Goal: Information Seeking & Learning: Learn about a topic

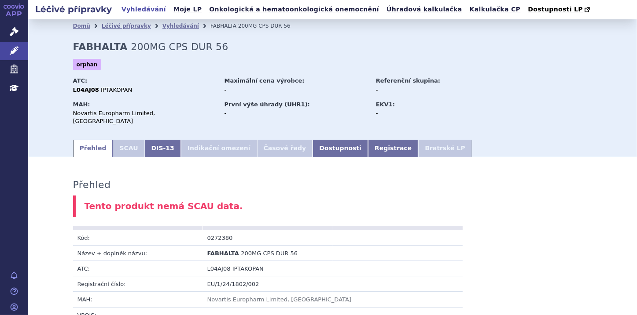
scroll to position [493, 0]
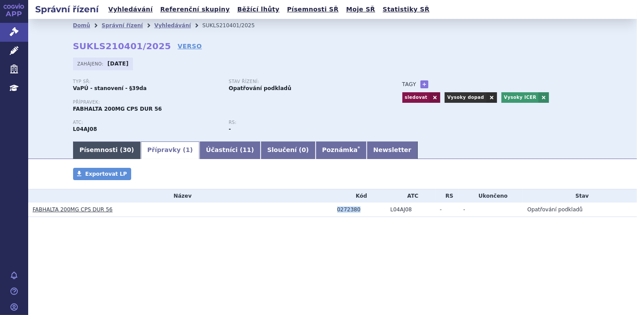
click at [105, 150] on link "Písemnosti ( 30 )" at bounding box center [107, 151] width 68 height 18
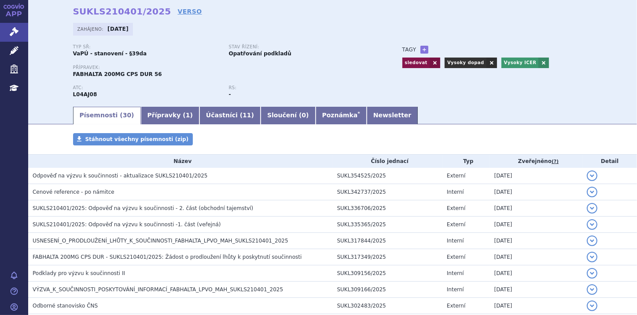
scroll to position [35, 0]
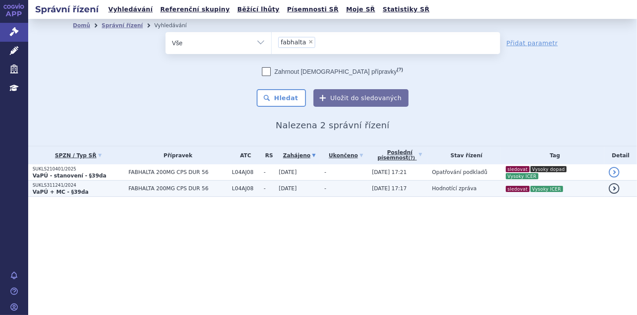
click at [48, 184] on p "SUKLS311241/2024" at bounding box center [79, 186] width 92 height 6
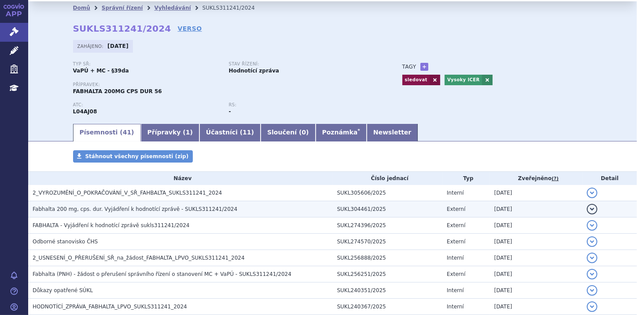
scroll to position [35, 0]
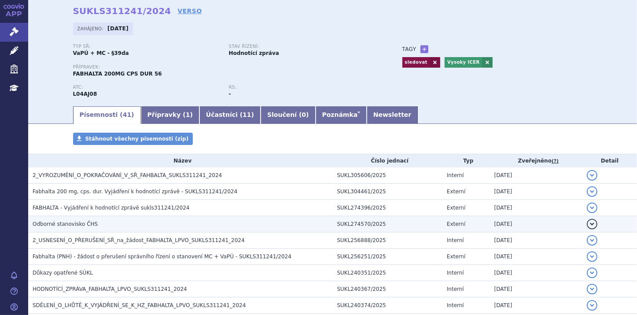
click at [75, 222] on span "Odborné stanovisko ČHS" at bounding box center [65, 224] width 65 height 6
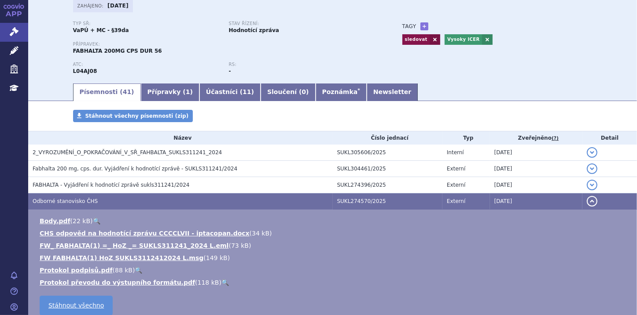
scroll to position [70, 0]
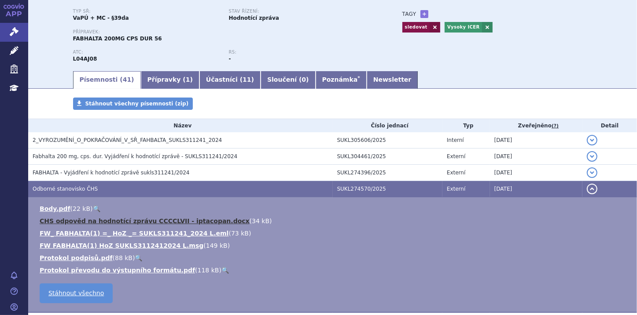
click at [149, 220] on link "CHS odpověd na hodnotící zprávu CCCCLVII - iptacopan.docx" at bounding box center [145, 221] width 210 height 7
